Goal: Task Accomplishment & Management: Complete application form

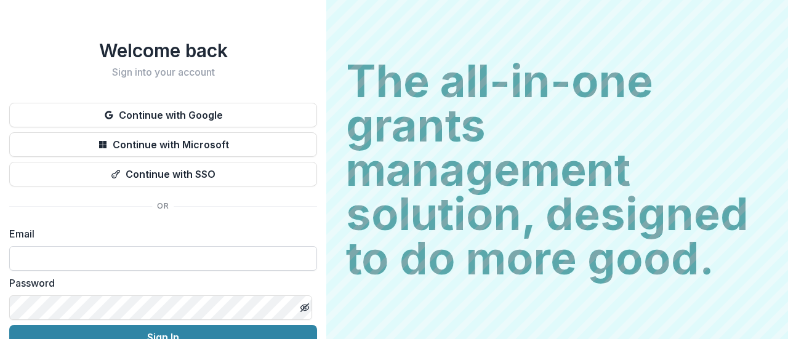
click at [147, 256] on input at bounding box center [163, 258] width 308 height 25
type input "**********"
click at [147, 256] on input "**********" at bounding box center [163, 258] width 308 height 25
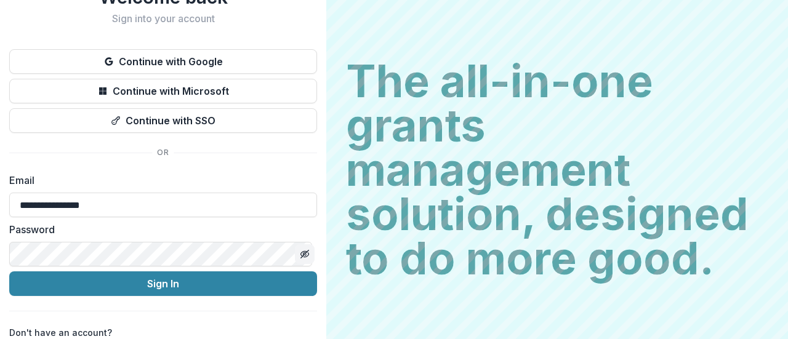
click at [303, 249] on icon "Toggle password visibility" at bounding box center [305, 254] width 10 height 10
click at [303, 252] on icon "Toggle password visibility" at bounding box center [305, 255] width 8 height 6
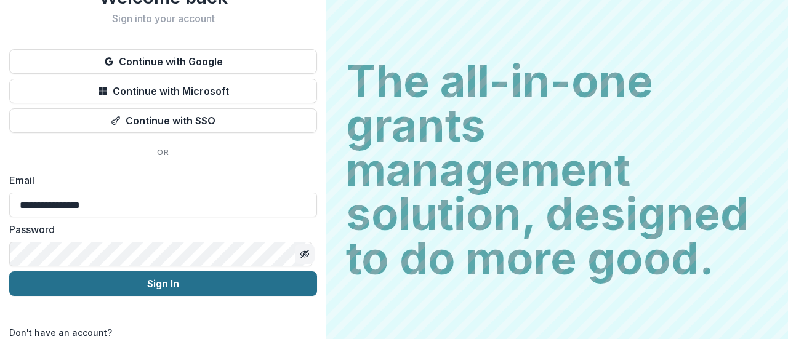
click at [266, 272] on button "Sign In" at bounding box center [163, 284] width 308 height 25
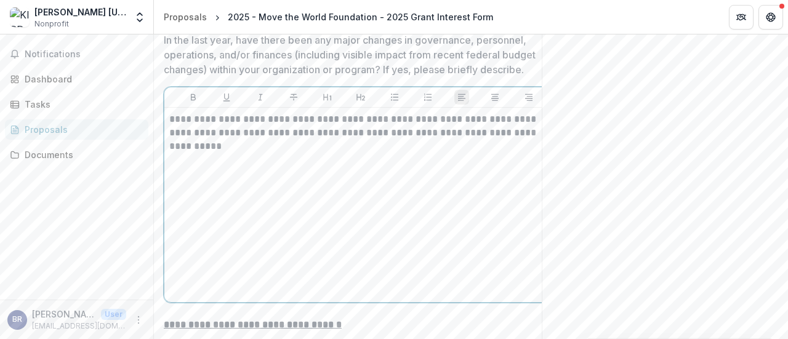
drag, startPoint x: 344, startPoint y: 132, endPoint x: 525, endPoint y: 136, distance: 181.1
click at [525, 136] on p "**********" at bounding box center [361, 126] width 384 height 27
click at [495, 146] on div "**********" at bounding box center [360, 205] width 383 height 185
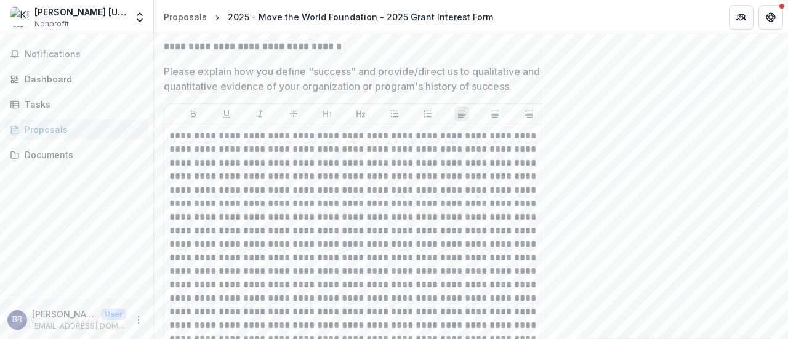
click at [294, 89] on p "Please explain how you define "success" and provide/direct us to qualitative an…" at bounding box center [352, 79] width 376 height 30
click at [214, 72] on p "Please explain how you define "success" and provide/direct us to qualitative an…" at bounding box center [352, 79] width 376 height 30
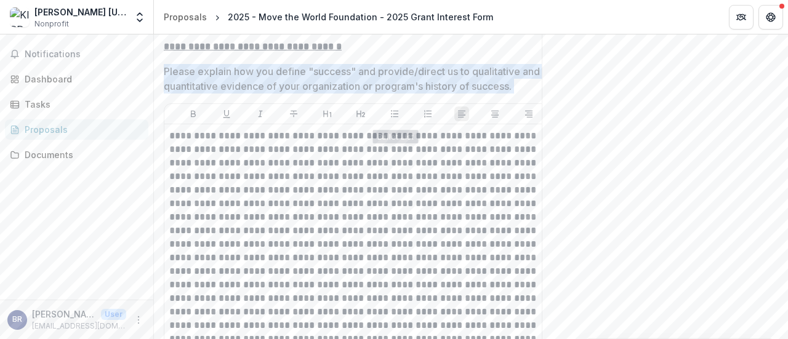
scroll to position [0, 30]
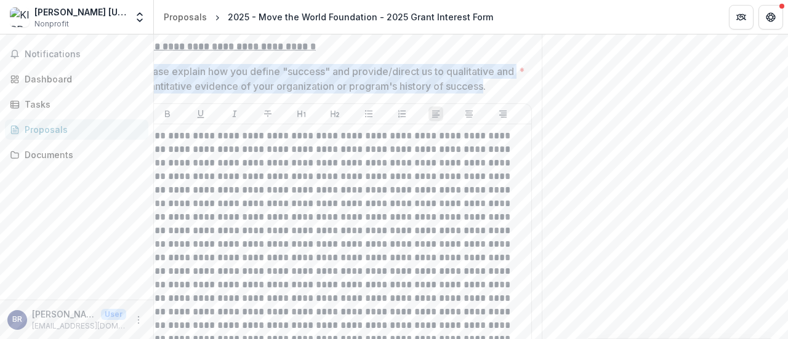
drag, startPoint x: 164, startPoint y: 74, endPoint x: 505, endPoint y: 88, distance: 340.9
click at [505, 88] on p "Please explain how you define "success" and provide/direct us to qualitative an…" at bounding box center [326, 79] width 376 height 30
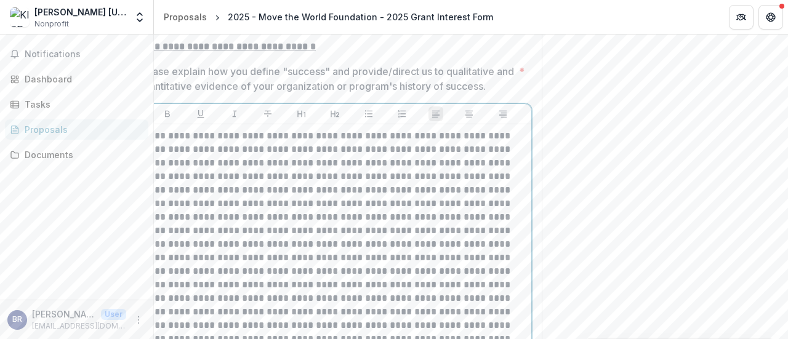
scroll to position [0, 0]
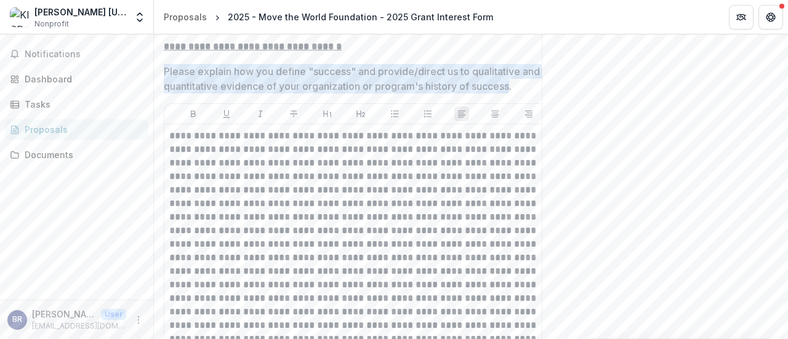
drag, startPoint x: 508, startPoint y: 86, endPoint x: 165, endPoint y: 73, distance: 342.7
click at [165, 73] on p "Please explain how you define "success" and provide/direct us to qualitative an…" at bounding box center [352, 79] width 376 height 30
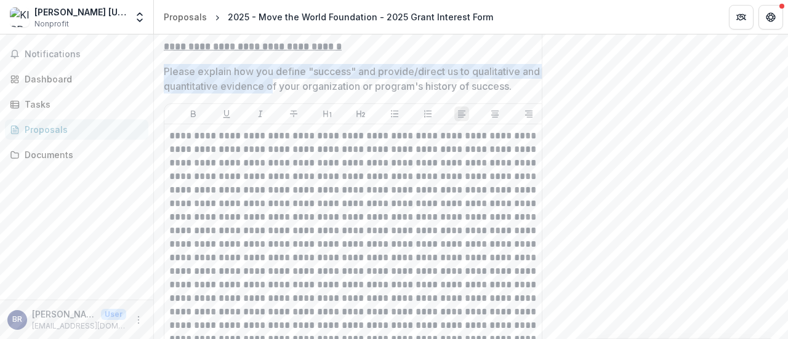
drag, startPoint x: 165, startPoint y: 73, endPoint x: 293, endPoint y: 86, distance: 128.8
click at [293, 86] on p "Please explain how you define "success" and provide/direct us to qualitative an…" at bounding box center [352, 79] width 376 height 30
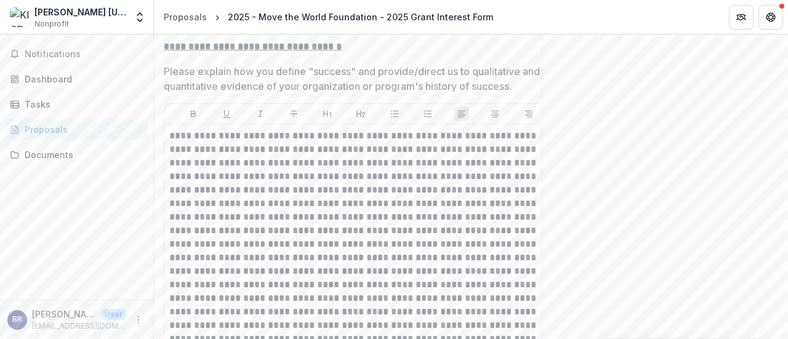
click at [293, 86] on p "Please explain how you define "success" and provide/direct us to qualitative an…" at bounding box center [352, 79] width 376 height 30
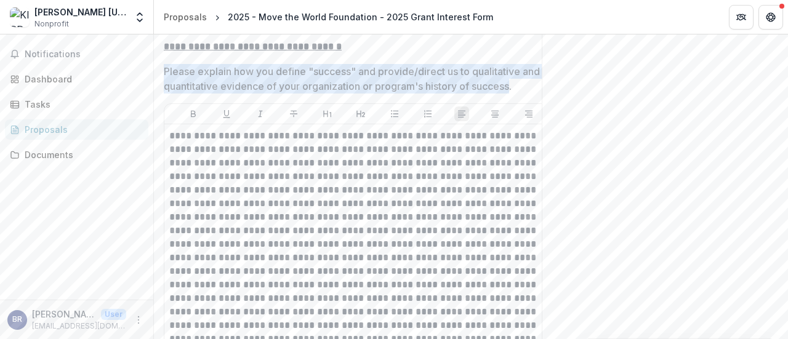
scroll to position [0, 30]
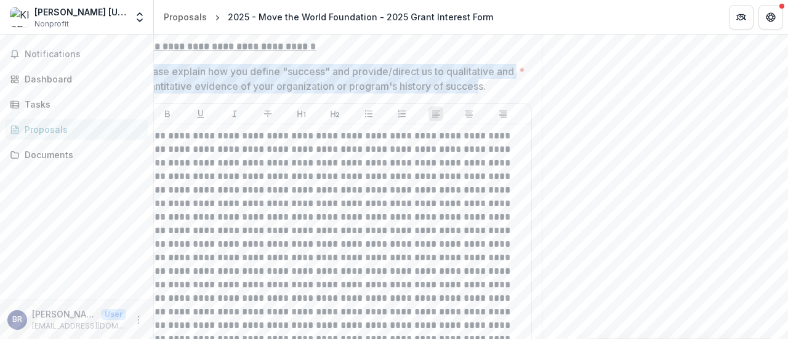
drag, startPoint x: 164, startPoint y: 76, endPoint x: 500, endPoint y: 90, distance: 336.6
click at [500, 90] on p "Please explain how you define "success" and provide/direct us to qualitative an…" at bounding box center [326, 79] width 376 height 30
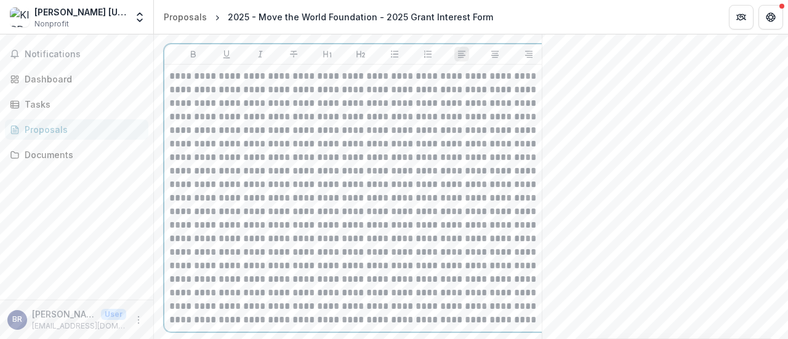
scroll to position [2601, 0]
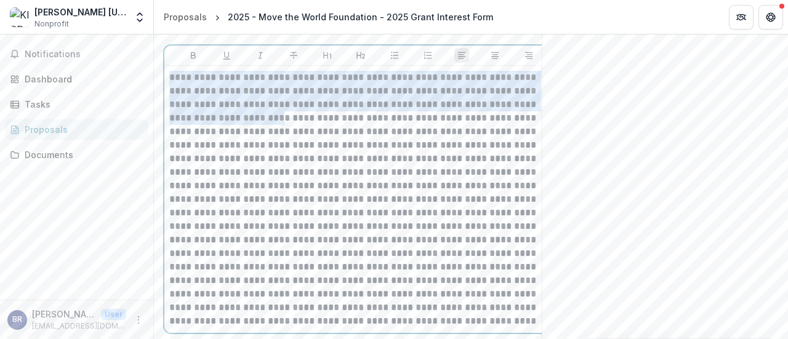
drag, startPoint x: 172, startPoint y: 79, endPoint x: 238, endPoint y: 118, distance: 76.5
click at [238, 118] on p at bounding box center [361, 199] width 384 height 257
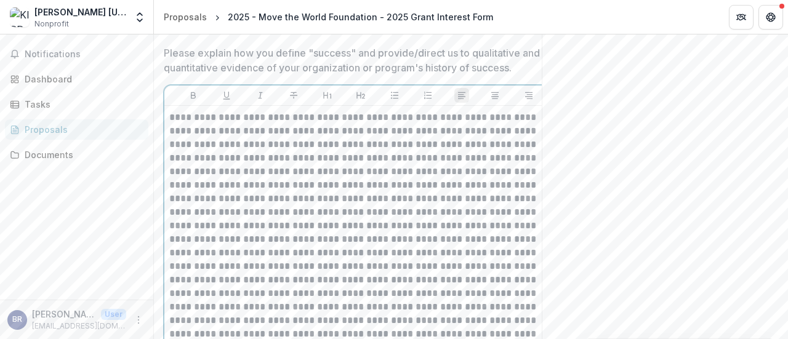
scroll to position [2562, 0]
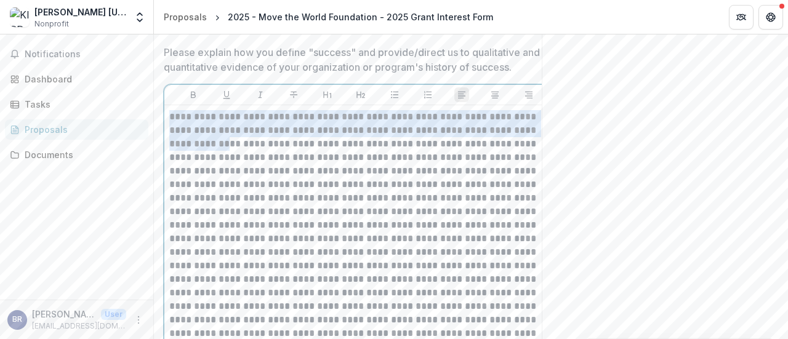
drag, startPoint x: 169, startPoint y: 119, endPoint x: 187, endPoint y: 145, distance: 31.1
click at [187, 145] on p at bounding box center [361, 238] width 384 height 257
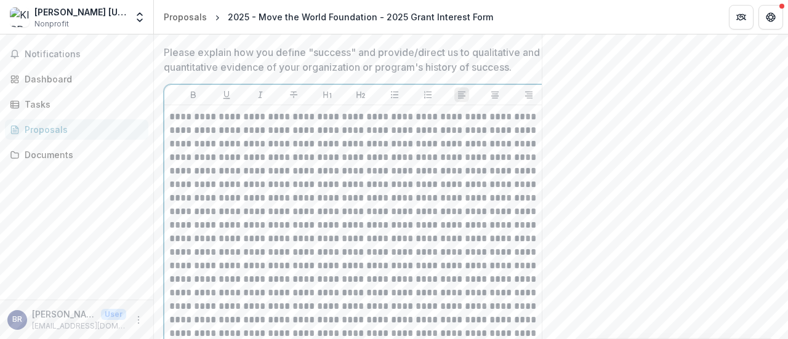
click at [227, 179] on p at bounding box center [361, 238] width 384 height 257
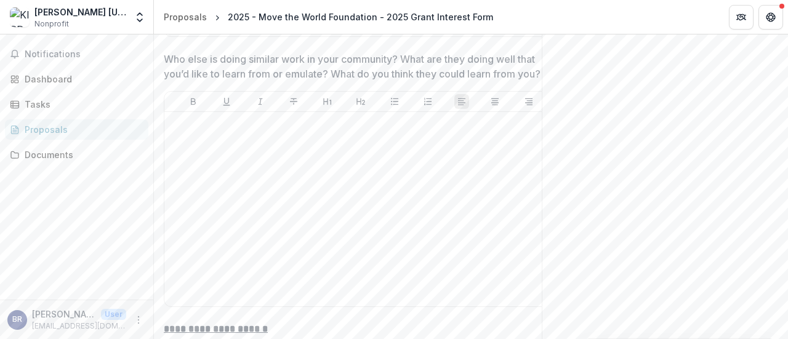
drag, startPoint x: 228, startPoint y: 174, endPoint x: 411, endPoint y: 364, distance: 264.0
click at [411, 339] on html "**********" at bounding box center [394, 169] width 788 height 339
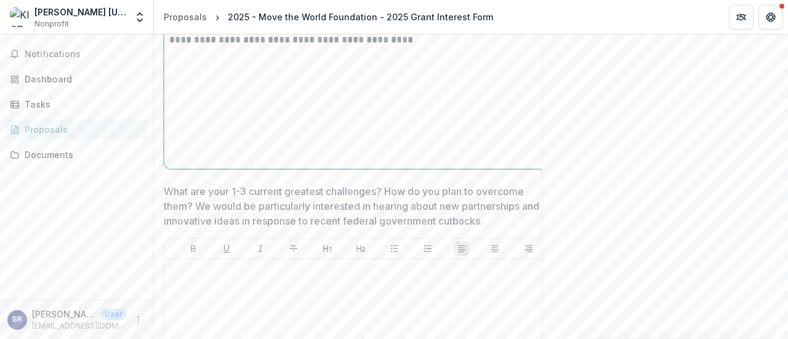
scroll to position [2591, 0]
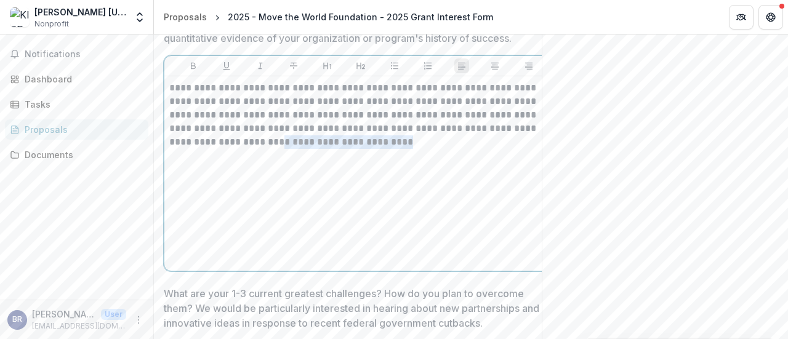
drag, startPoint x: 385, startPoint y: 157, endPoint x: 232, endPoint y: 145, distance: 153.8
click at [232, 145] on div "**********" at bounding box center [360, 173] width 383 height 185
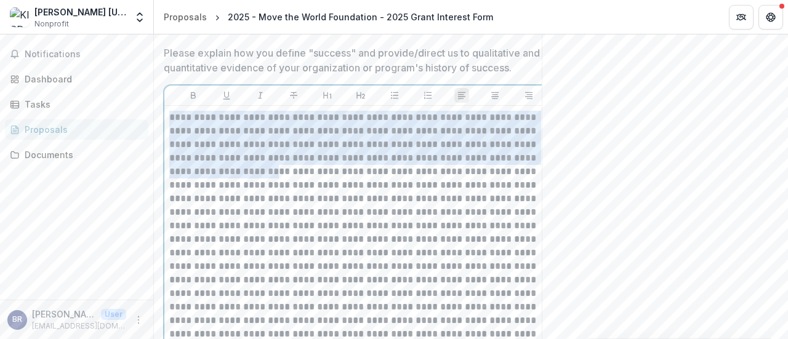
scroll to position [2560, 0]
drag, startPoint x: 228, startPoint y: 100, endPoint x: 132, endPoint y: 67, distance: 101.1
click at [132, 67] on main "**********" at bounding box center [394, 186] width 788 height 305
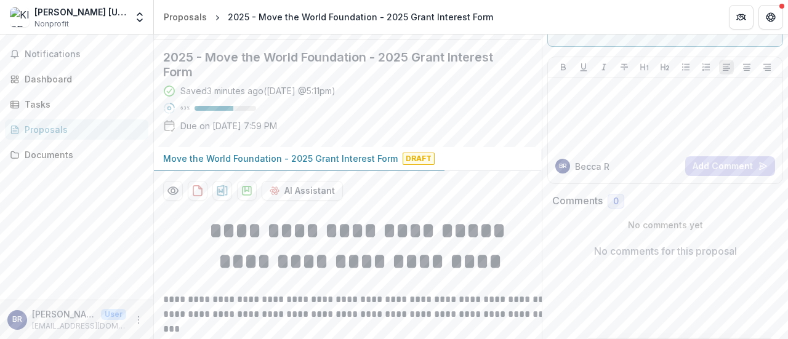
scroll to position [70, 0]
click at [243, 195] on icon "download-proposal" at bounding box center [247, 191] width 9 height 9
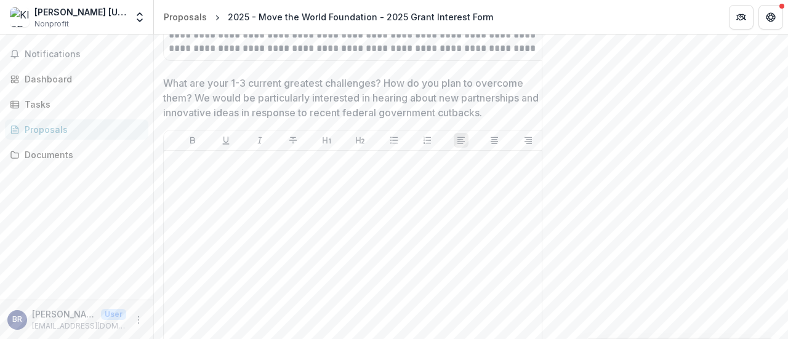
scroll to position [2954, 0]
click at [310, 179] on div at bounding box center [360, 249] width 383 height 185
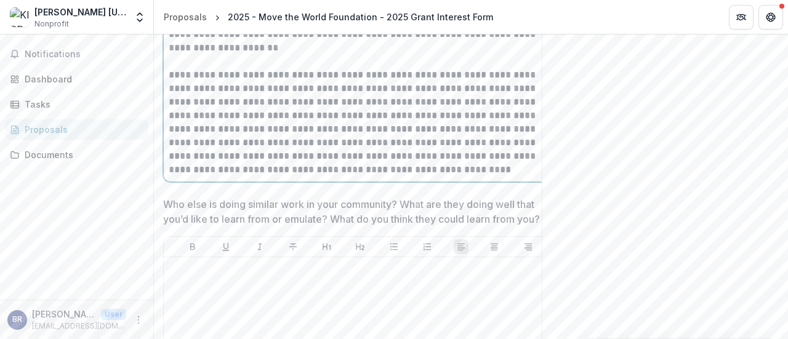
scroll to position [3233, 0]
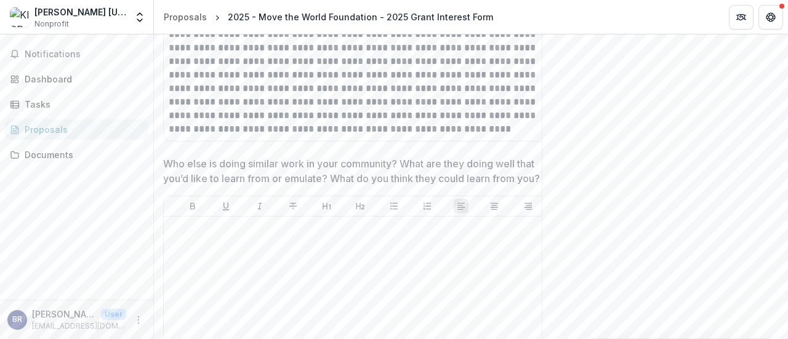
click at [222, 172] on p "Who else is doing similar work in your community? What are they doing well that…" at bounding box center [356, 171] width 387 height 30
click at [207, 167] on p "Who else is doing similar work in your community? What are they doing well that…" at bounding box center [356, 171] width 387 height 30
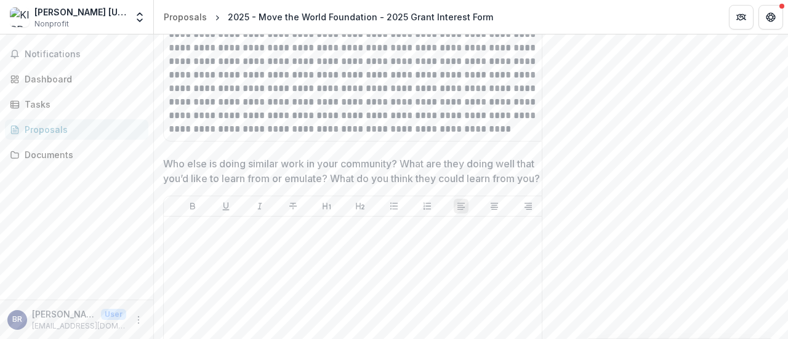
click at [207, 167] on p "Who else is doing similar work in your community? What are they doing well that…" at bounding box center [356, 171] width 387 height 30
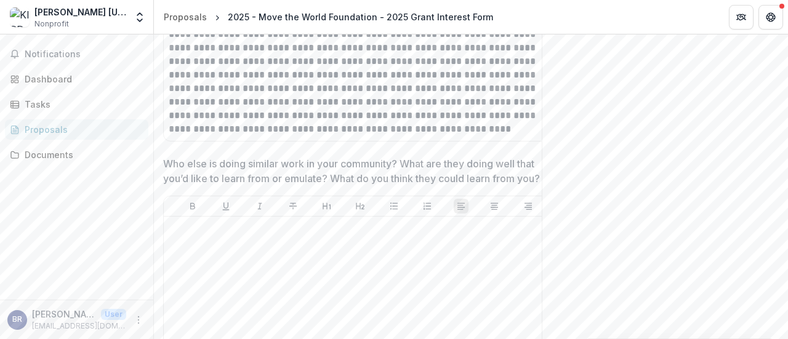
click at [207, 167] on p "Who else is doing similar work in your community? What are they doing well that…" at bounding box center [356, 171] width 387 height 30
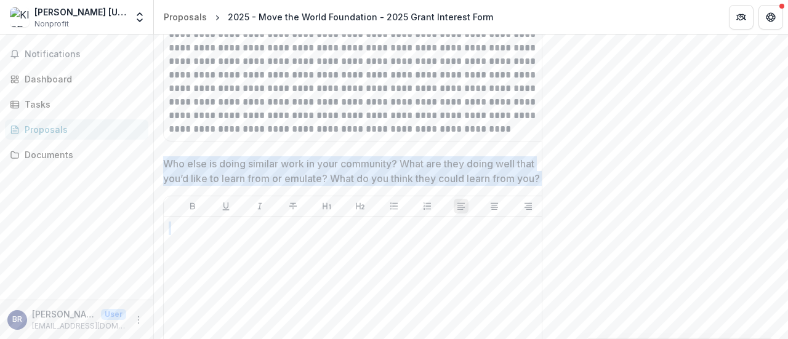
scroll to position [0, 30]
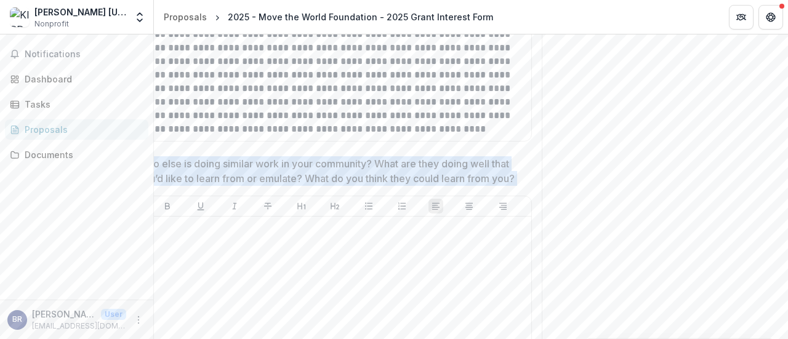
drag, startPoint x: 165, startPoint y: 163, endPoint x: 585, endPoint y: 173, distance: 420.2
copy div "**********"
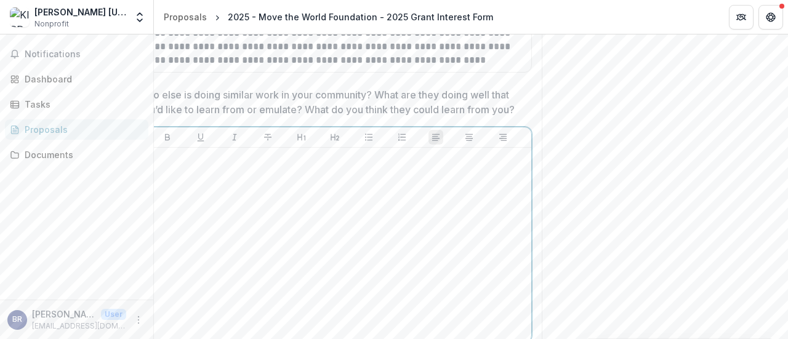
click at [262, 161] on p at bounding box center [335, 160] width 383 height 14
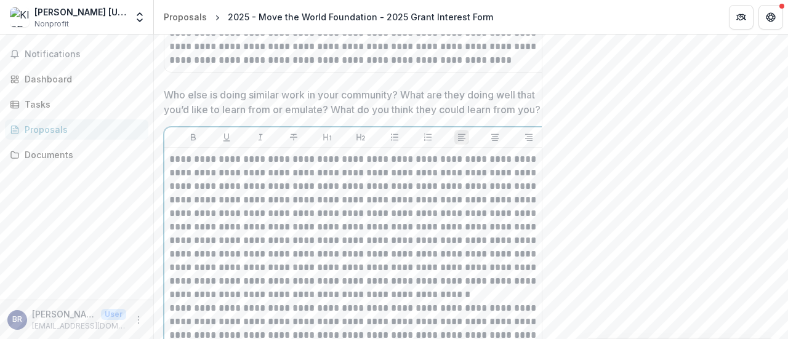
scroll to position [3458, 0]
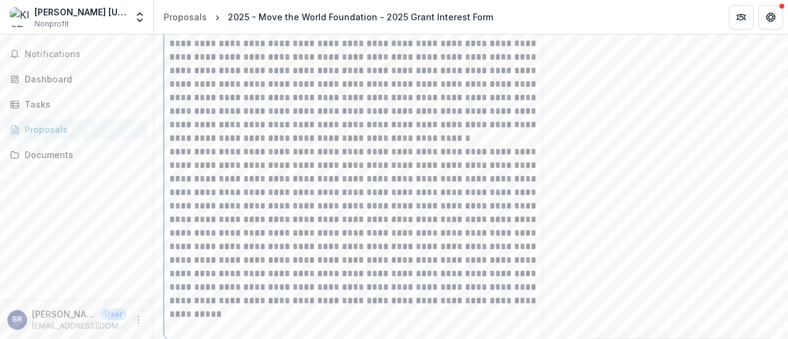
click at [409, 130] on p "**********" at bounding box center [361, 70] width 384 height 149
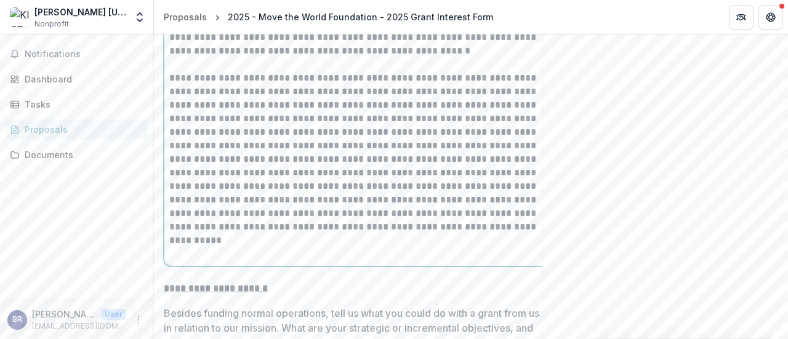
scroll to position [3570, 0]
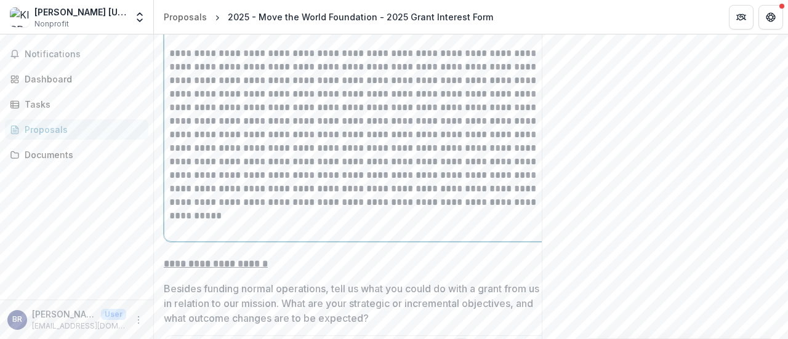
click at [227, 230] on p at bounding box center [360, 222] width 383 height 27
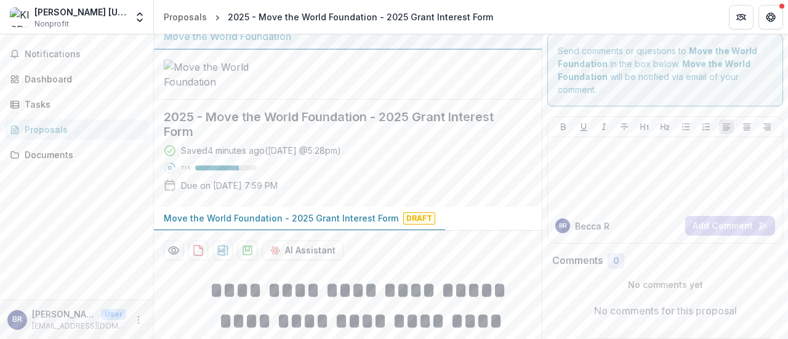
scroll to position [0, 0]
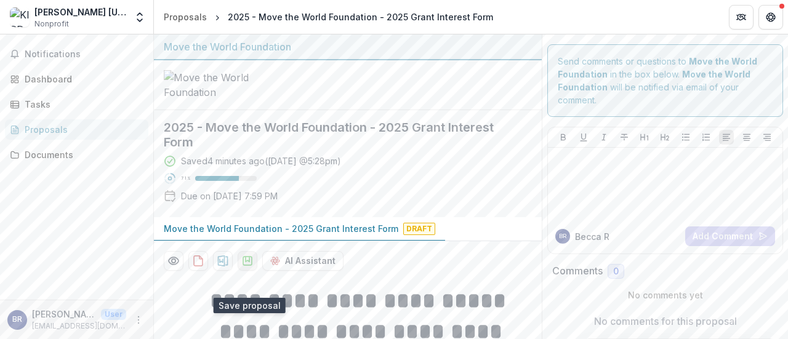
click at [246, 267] on icon "download-proposal" at bounding box center [247, 261] width 12 height 12
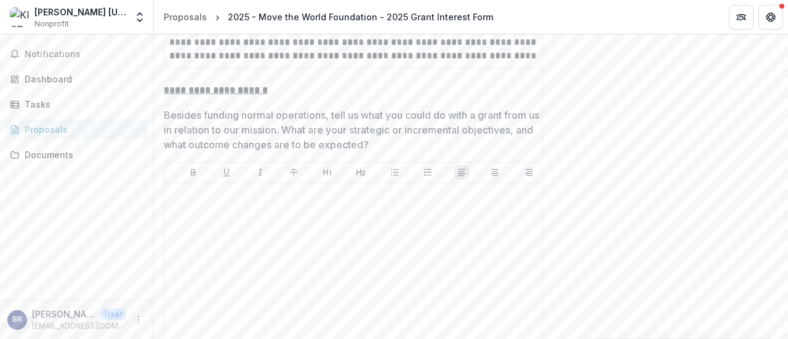
scroll to position [3717, 0]
click at [404, 146] on p "Besides funding normal operations, tell us what you could do with a grant from …" at bounding box center [352, 129] width 376 height 44
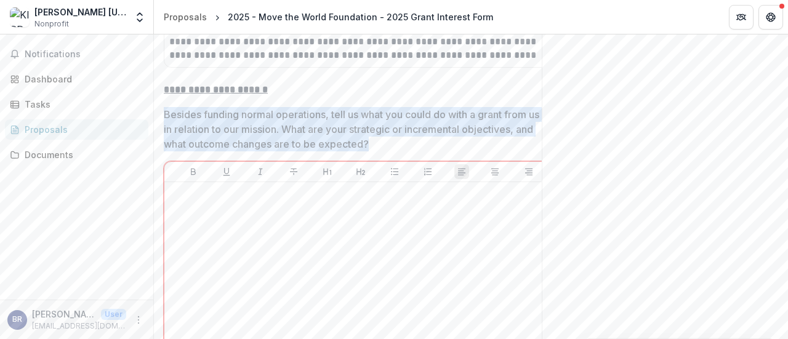
drag, startPoint x: 388, startPoint y: 145, endPoint x: 163, endPoint y: 122, distance: 226.0
click at [251, 132] on p "Besides funding normal operations, tell us what you could do with a grant from …" at bounding box center [352, 129] width 376 height 44
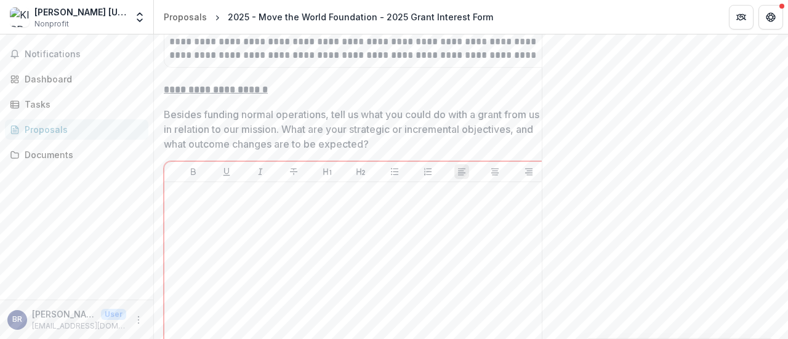
click at [325, 127] on p "Besides funding normal operations, tell us what you could do with a grant from …" at bounding box center [352, 129] width 376 height 44
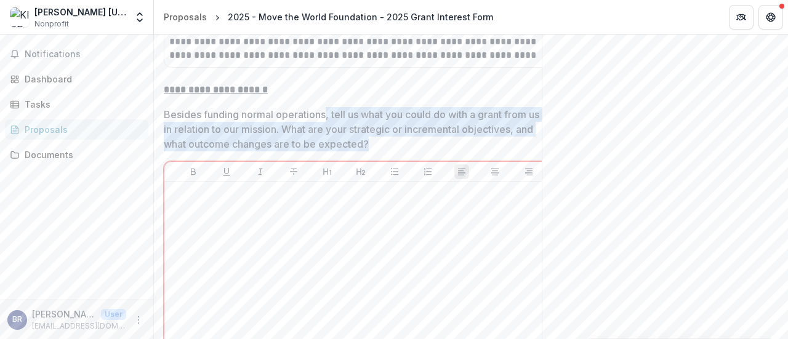
drag, startPoint x: 393, startPoint y: 145, endPoint x: 328, endPoint y: 124, distance: 68.8
click at [328, 124] on p "Besides funding normal operations, tell us what you could do with a grant from …" at bounding box center [352, 129] width 376 height 44
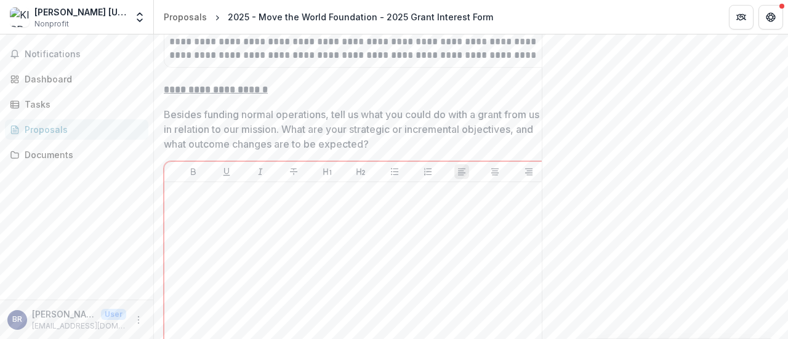
click at [328, 124] on p "Besides funding normal operations, tell us what you could do with a grant from …" at bounding box center [352, 129] width 376 height 44
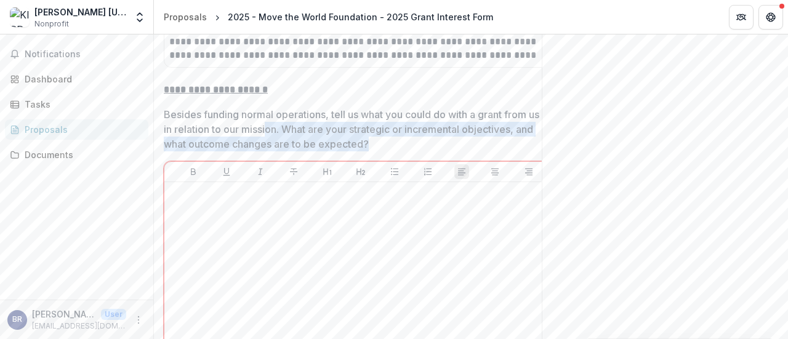
drag, startPoint x: 408, startPoint y: 145, endPoint x: 282, endPoint y: 130, distance: 126.5
click at [282, 130] on p "Besides funding normal operations, tell us what you could do with a grant from …" at bounding box center [352, 129] width 376 height 44
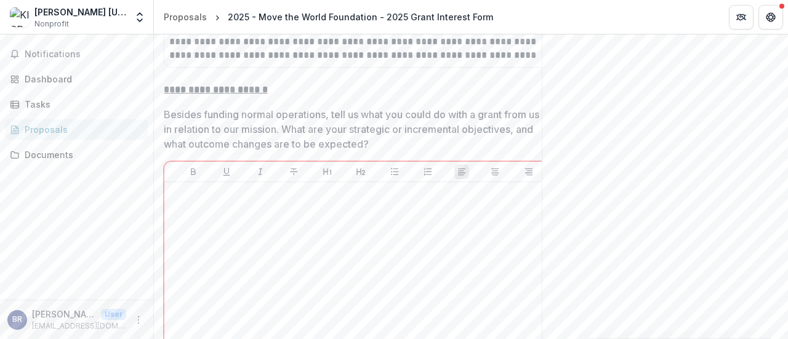
click at [227, 134] on p "Besides funding normal operations, tell us what you could do with a grant from …" at bounding box center [352, 129] width 376 height 44
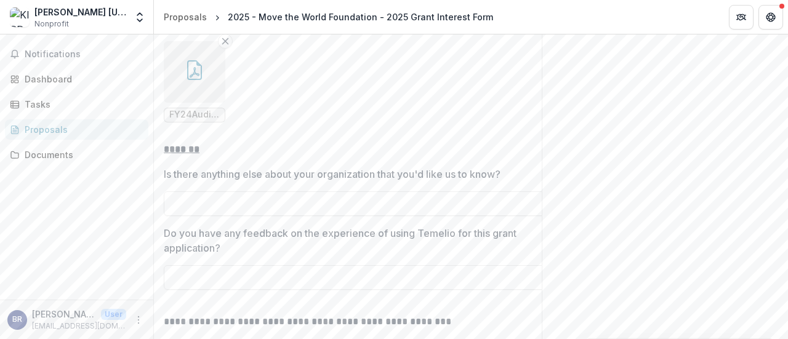
scroll to position [5232, 0]
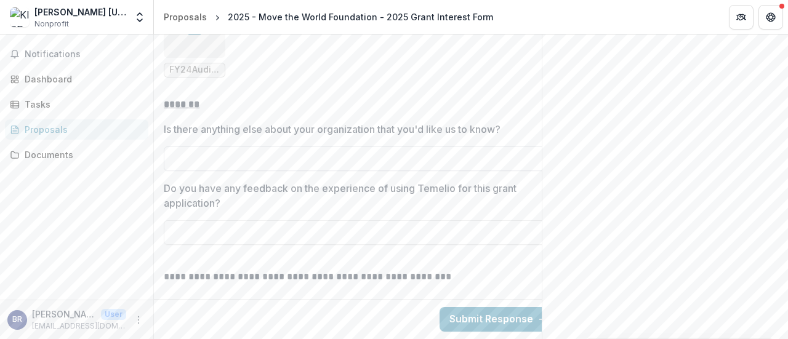
click at [211, 153] on input "Is there anything else about your organization that you'd like us to know?" at bounding box center [361, 159] width 394 height 25
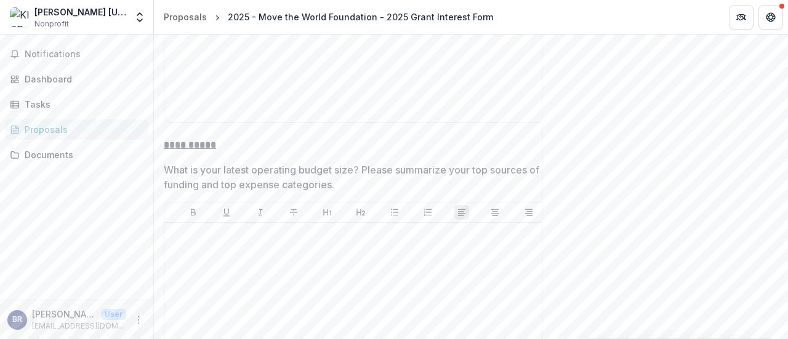
scroll to position [4380, 0]
type input "**********"
click at [248, 240] on div at bounding box center [360, 319] width 393 height 195
click at [245, 272] on div at bounding box center [360, 319] width 383 height 185
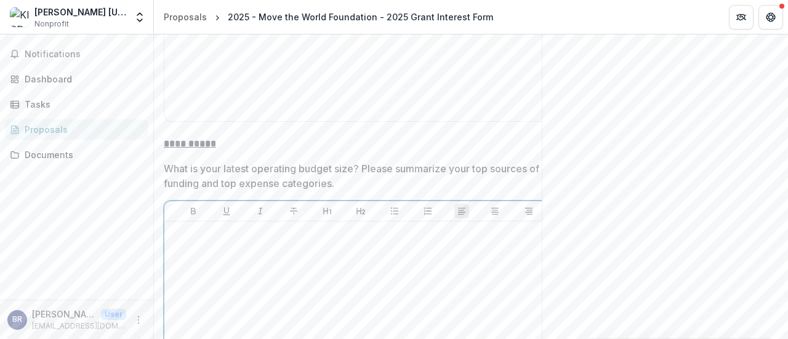
click at [219, 295] on div at bounding box center [360, 319] width 383 height 185
paste div
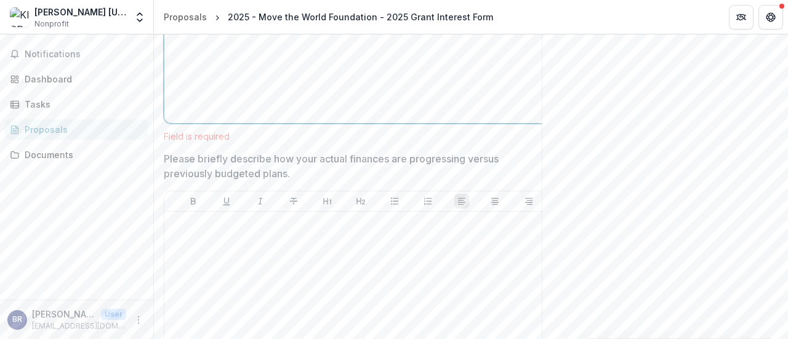
scroll to position [4548, 0]
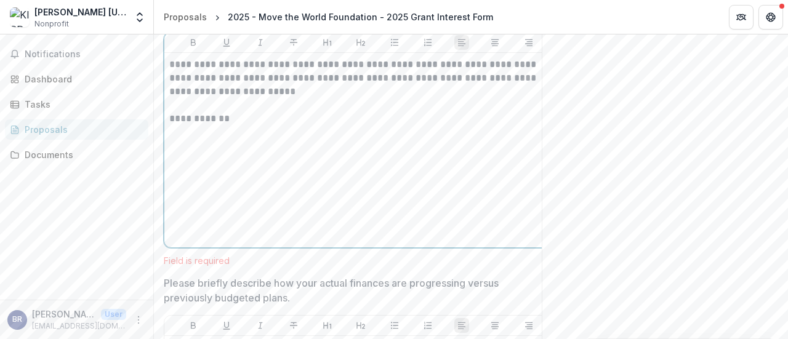
click at [207, 126] on p "**********" at bounding box center [361, 119] width 384 height 14
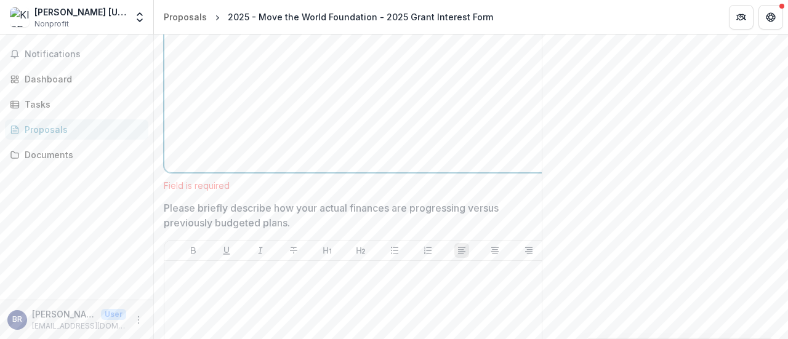
scroll to position [4627, 0]
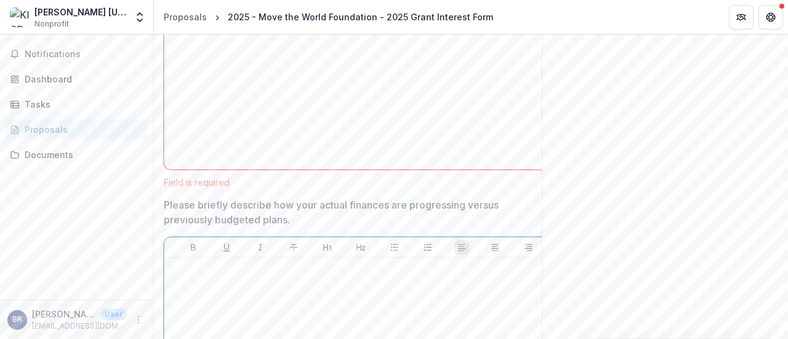
click at [239, 277] on p at bounding box center [360, 270] width 383 height 14
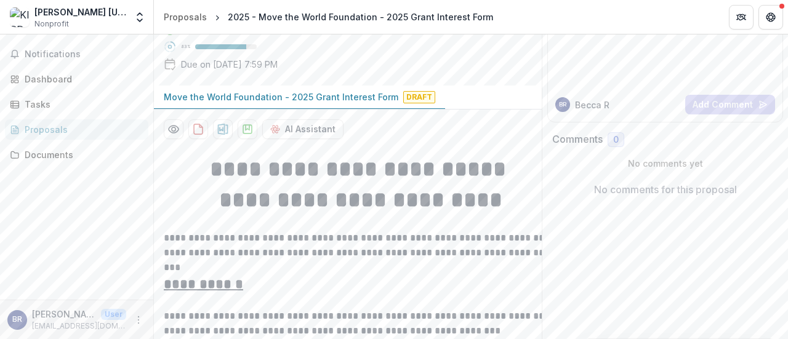
scroll to position [0, 0]
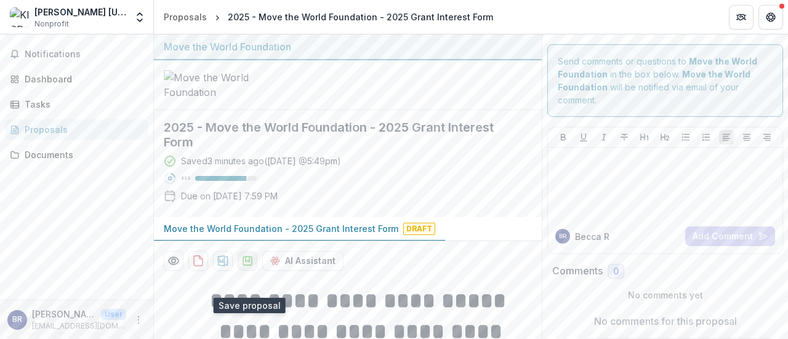
click at [248, 265] on icon "download-proposal" at bounding box center [247, 261] width 9 height 9
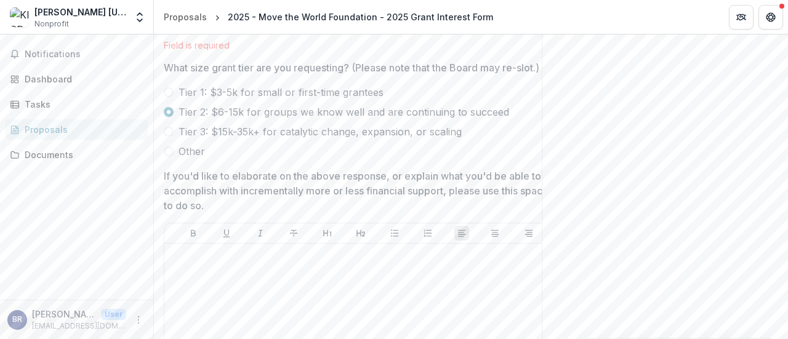
scroll to position [4099, 0]
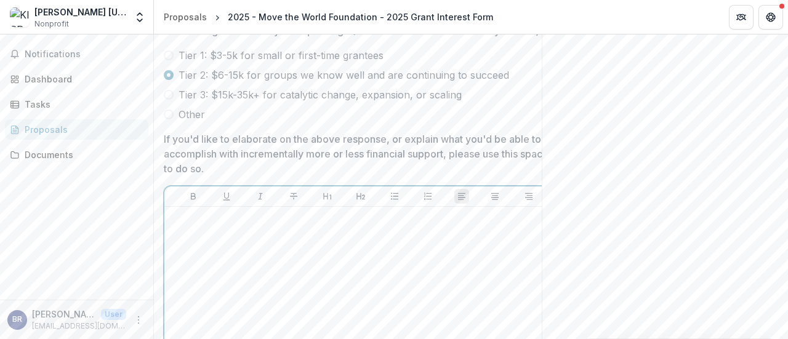
click at [256, 270] on div at bounding box center [360, 304] width 383 height 185
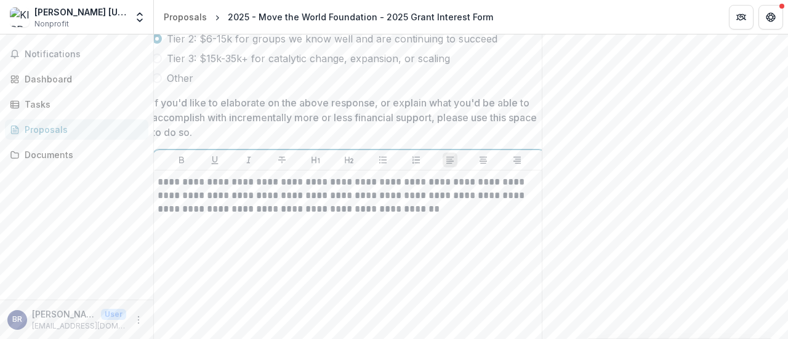
scroll to position [4153, 0]
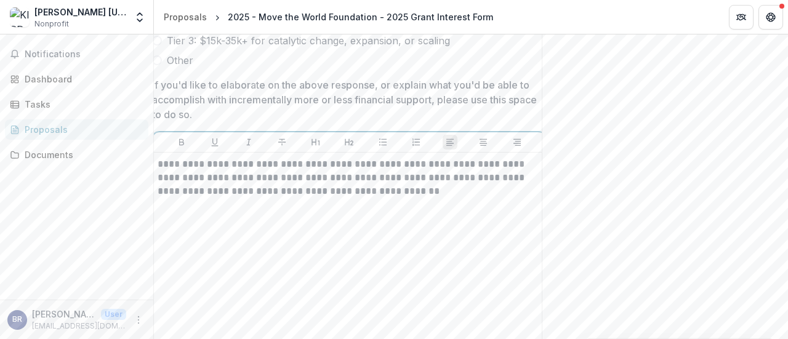
click at [331, 198] on p "**********" at bounding box center [350, 178] width 384 height 41
click at [389, 198] on p "**********" at bounding box center [350, 178] width 384 height 41
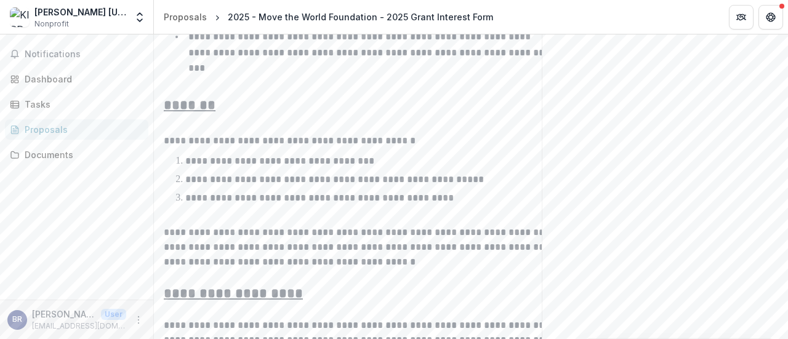
scroll to position [0, 0]
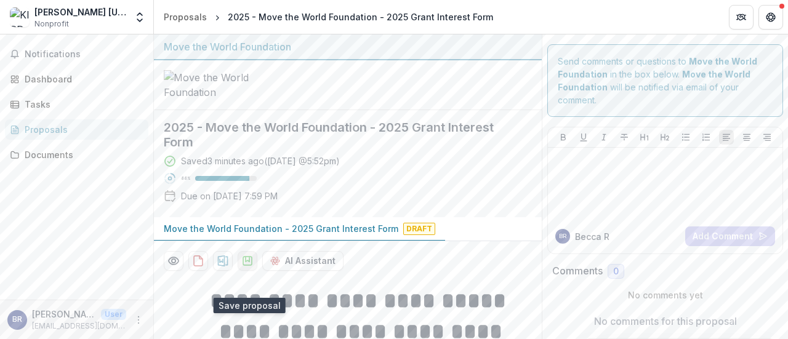
click at [244, 265] on icon "download-proposal" at bounding box center [247, 261] width 9 height 9
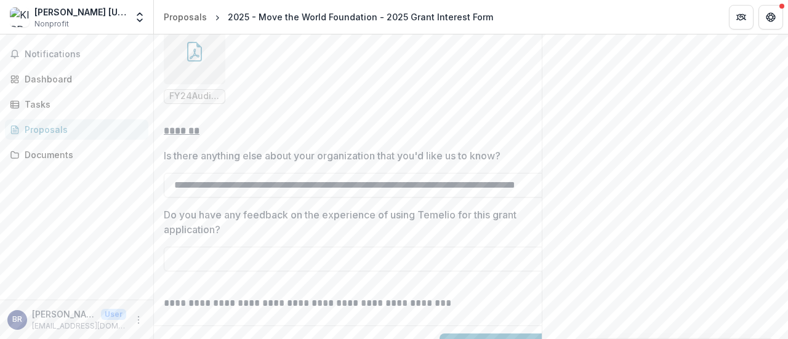
scroll to position [5232, 0]
